Goal: Task Accomplishment & Management: Manage account settings

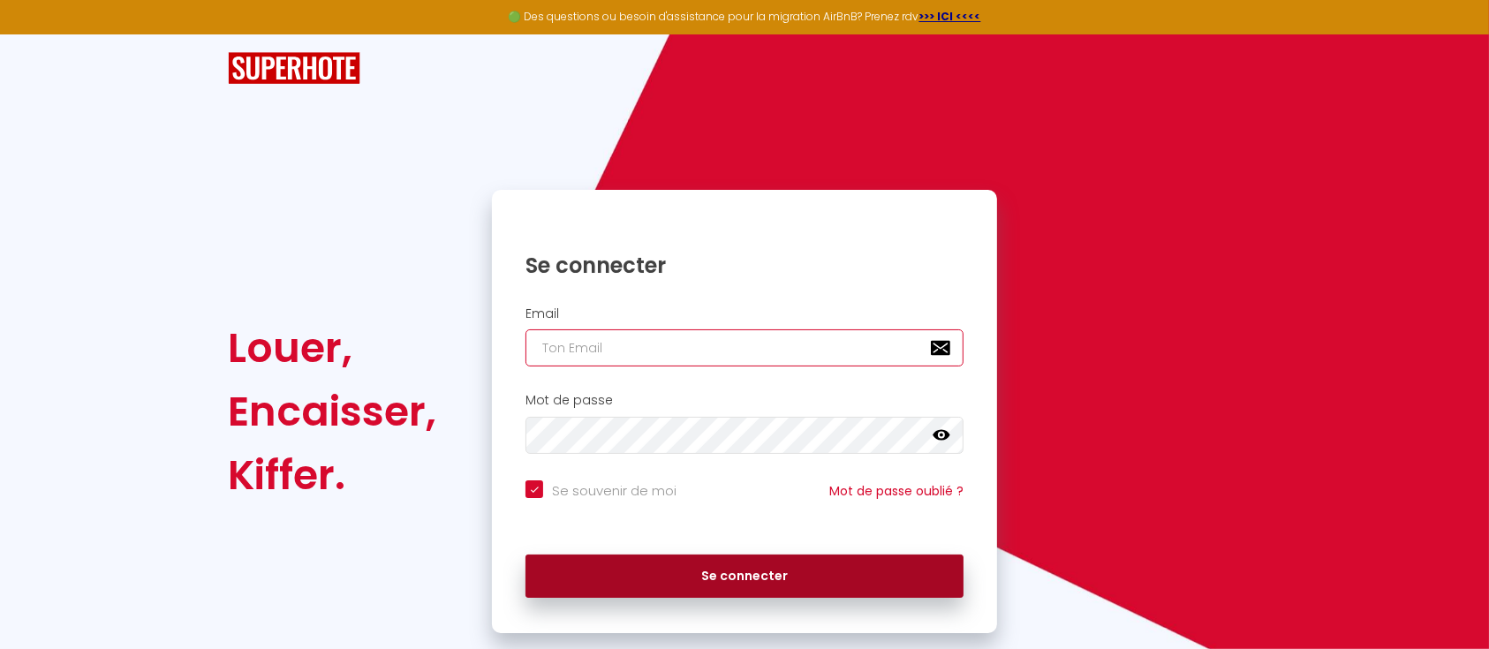
type input "[EMAIL_ADDRESS][DOMAIN_NAME]"
click at [740, 576] on button "Se connecter" at bounding box center [744, 576] width 438 height 44
checkbox input "true"
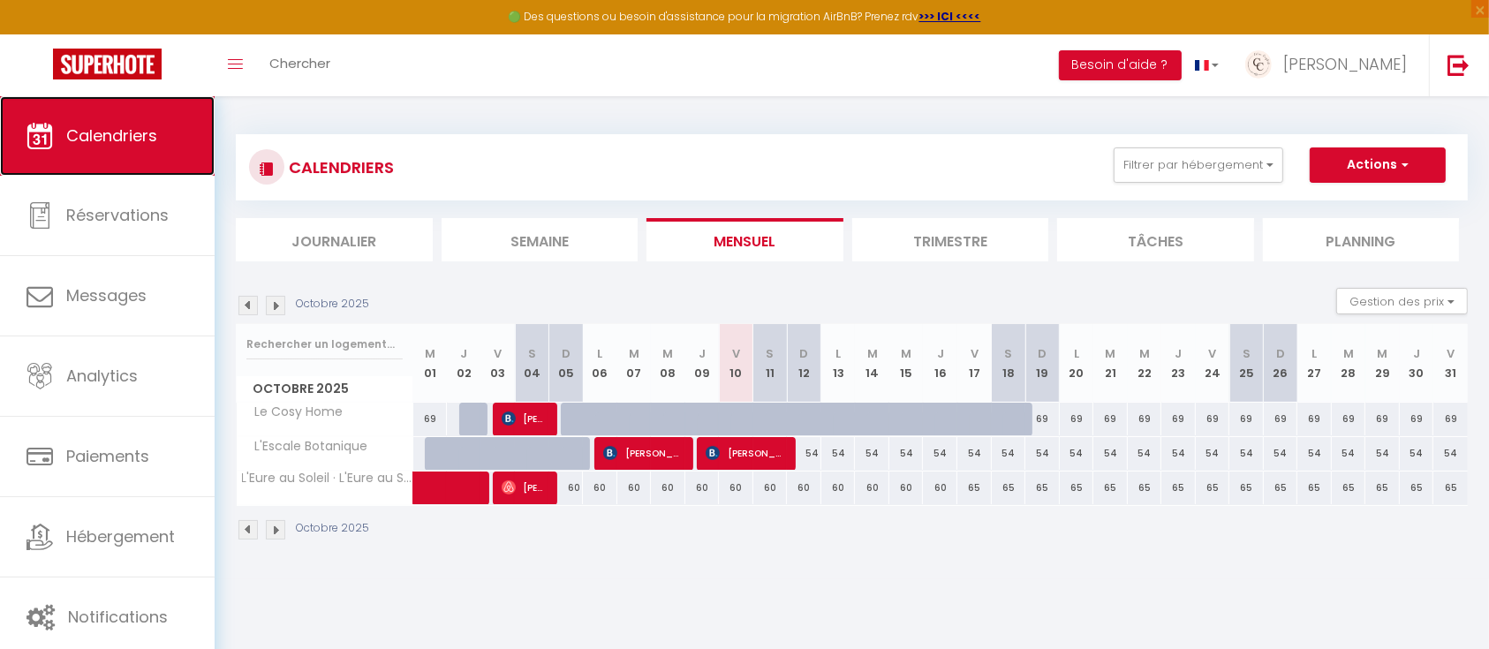
click at [106, 138] on span "Calendriers" at bounding box center [111, 135] width 91 height 22
click at [99, 136] on span "Calendriers" at bounding box center [111, 135] width 91 height 22
